Goal: Task Accomplishment & Management: Manage account settings

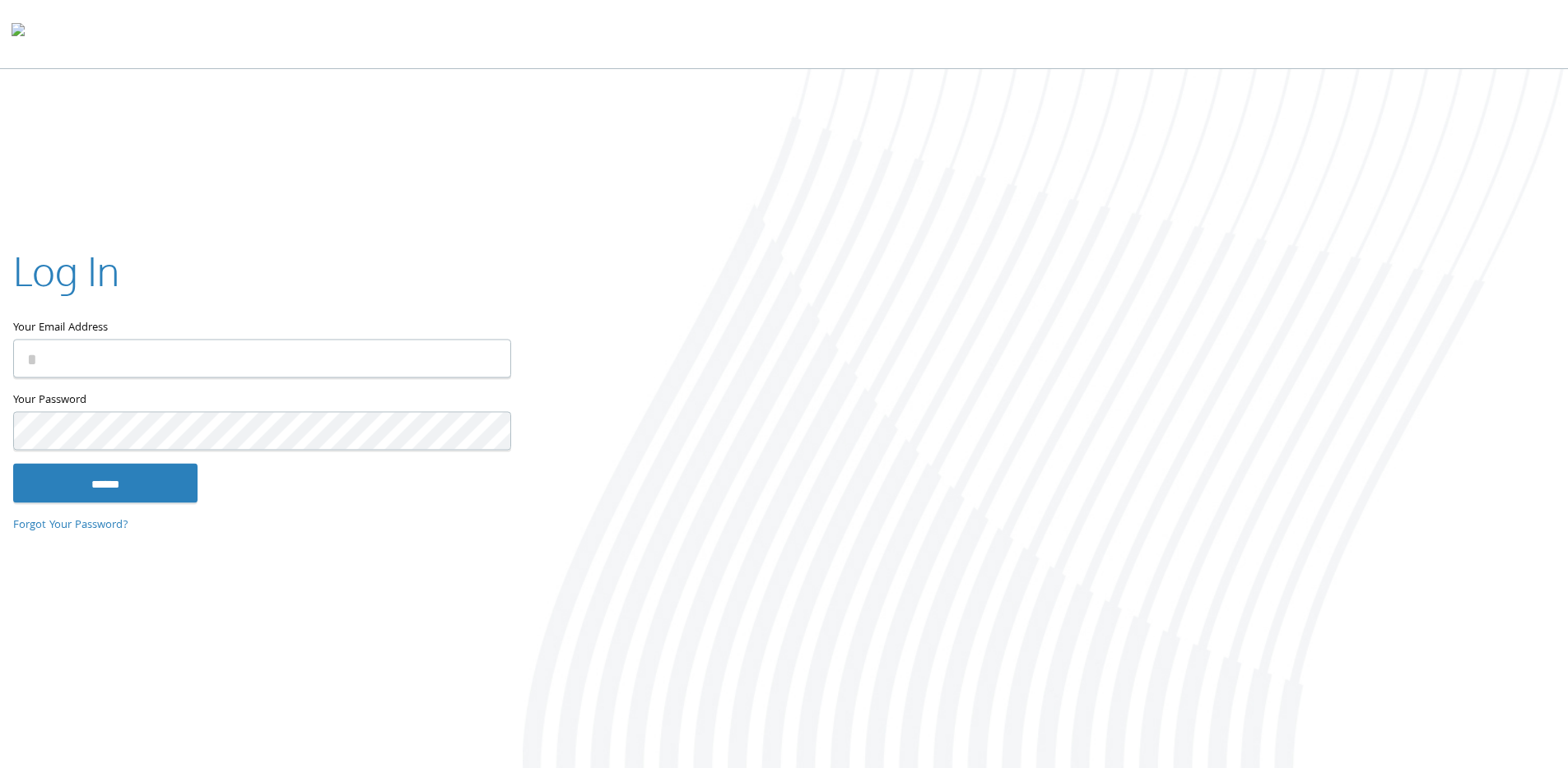
click at [117, 359] on input "Your Email Address" at bounding box center [262, 359] width 498 height 39
type input "**********"
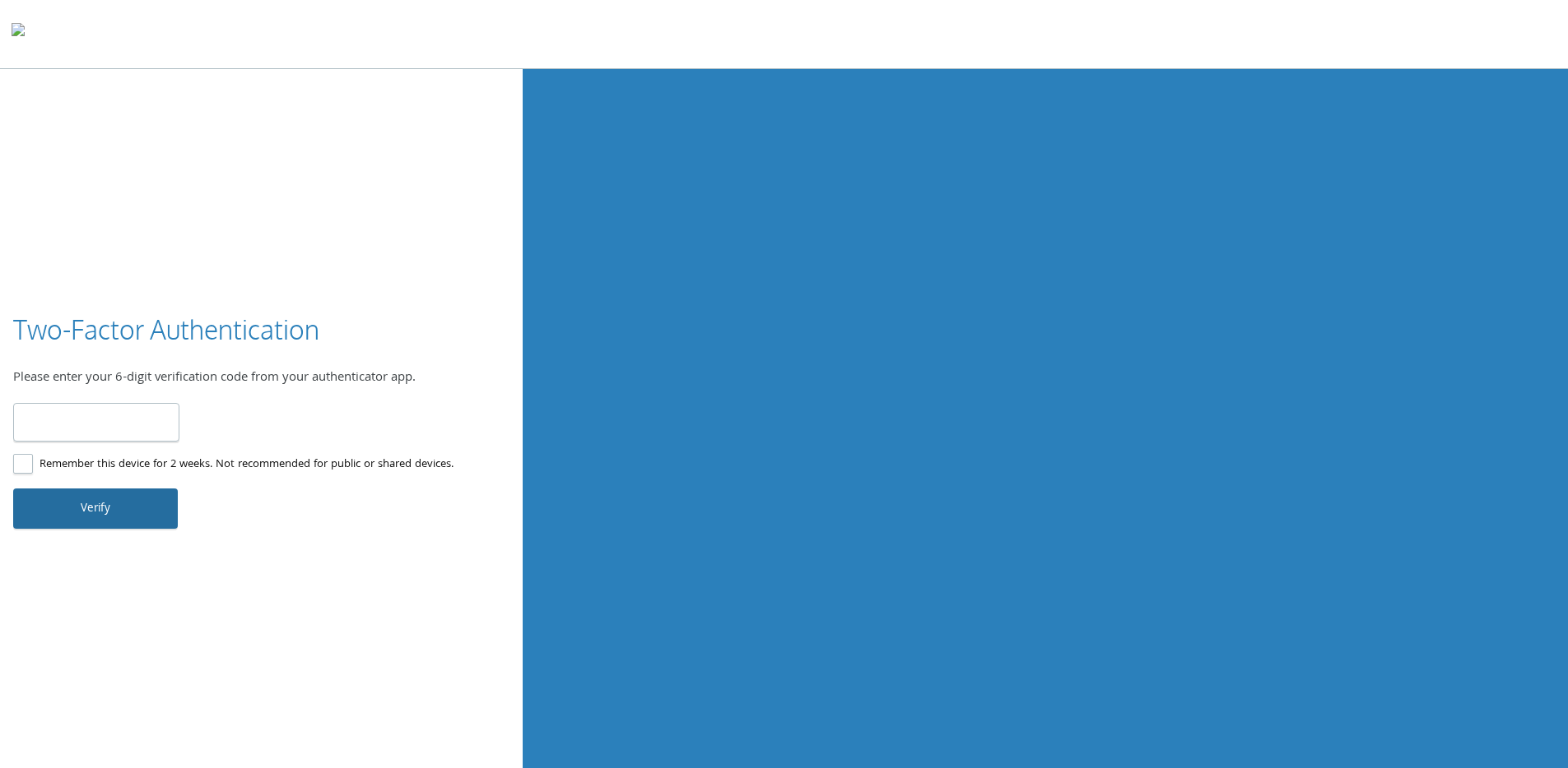
type input "******"
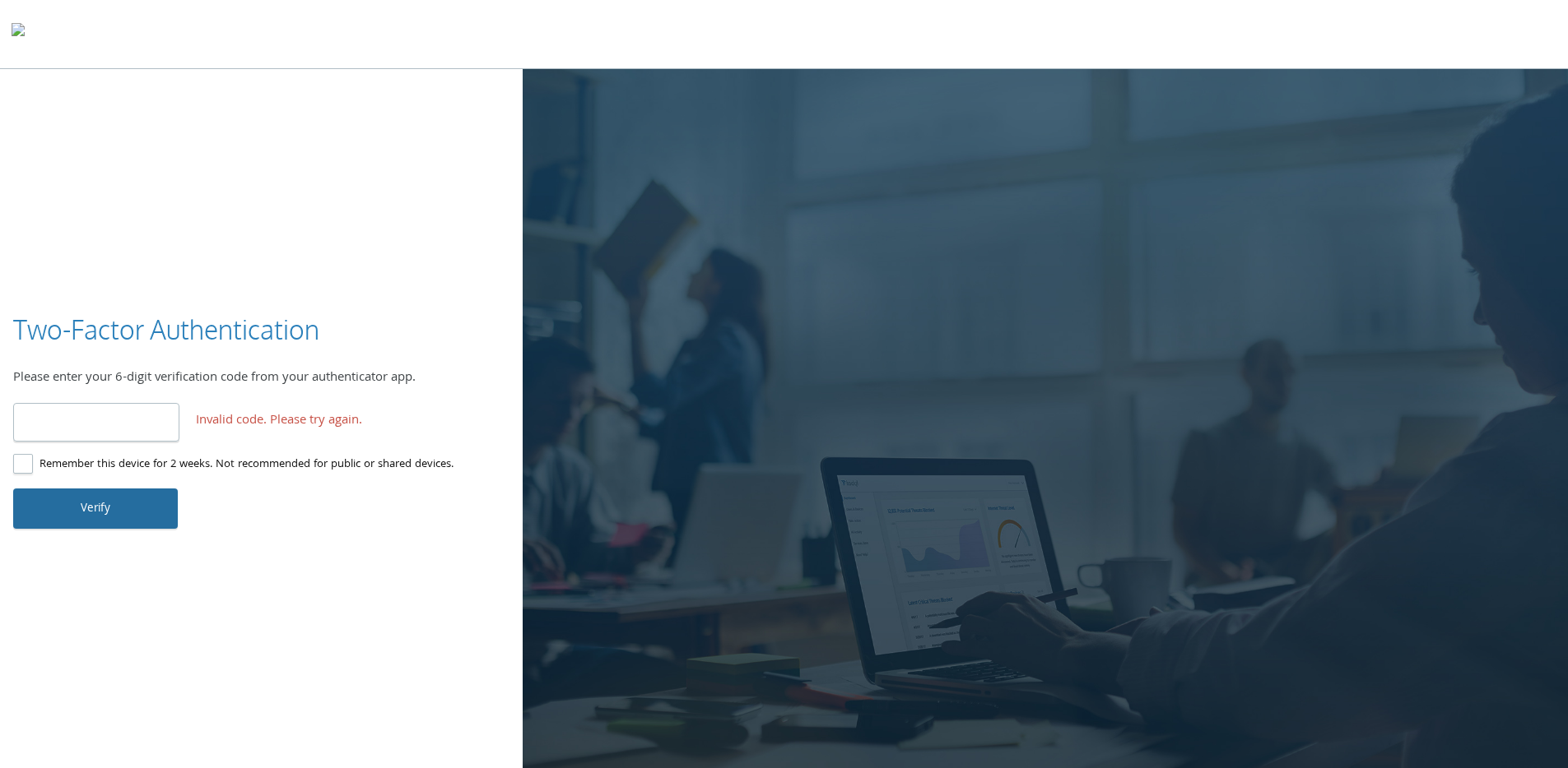
click at [125, 516] on button "Verify" at bounding box center [95, 508] width 165 height 39
